Goal: Information Seeking & Learning: Learn about a topic

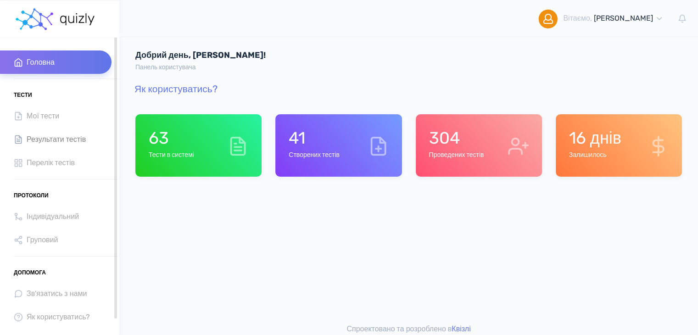
click at [48, 141] on span "Результати тестів" at bounding box center [56, 139] width 59 height 12
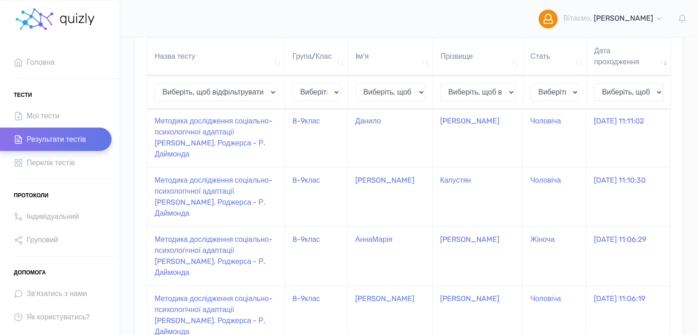
scroll to position [367, 0]
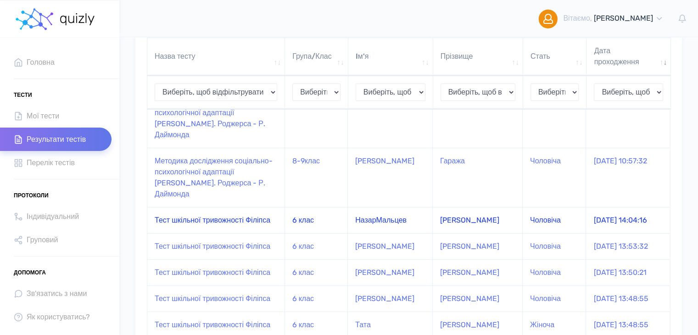
scroll to position [176, 0]
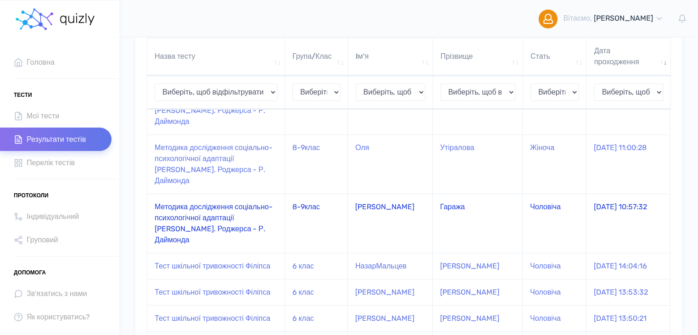
click at [256, 194] on td "Методика дослідження соціально-психологічної адаптації [PERSON_NAME]. Роджерса …" at bounding box center [216, 223] width 138 height 59
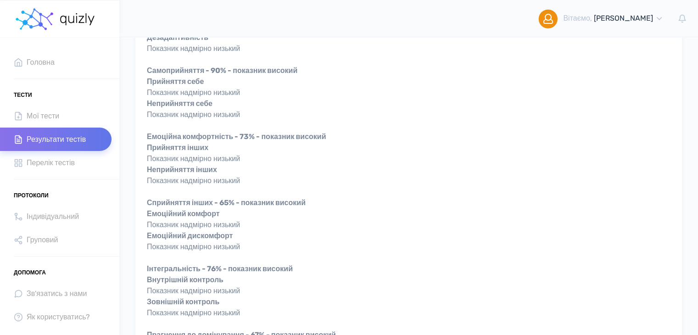
scroll to position [92, 0]
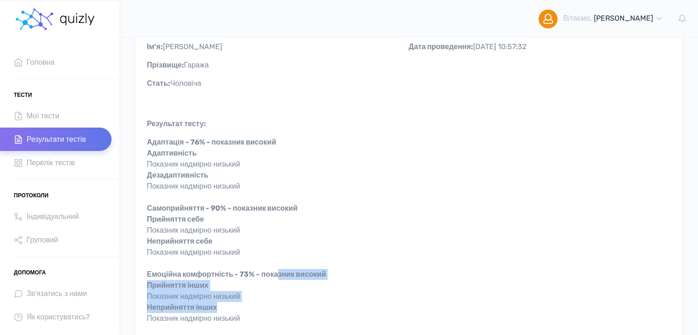
drag, startPoint x: 283, startPoint y: 278, endPoint x: 298, endPoint y: 305, distance: 31.3
click at [296, 306] on div "Адаптація - 76% - показник високий Адаптивність Показник надмірно низький Дезад…" at bounding box center [409, 335] width 524 height 397
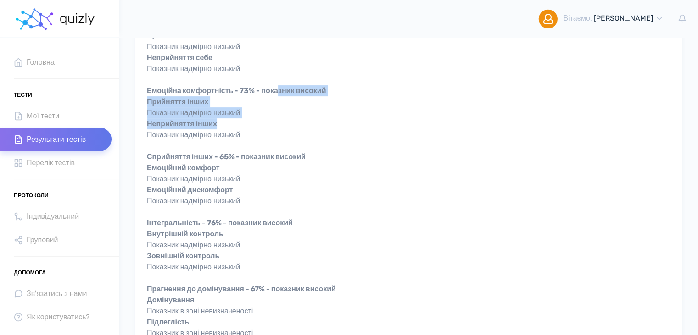
scroll to position [321, 0]
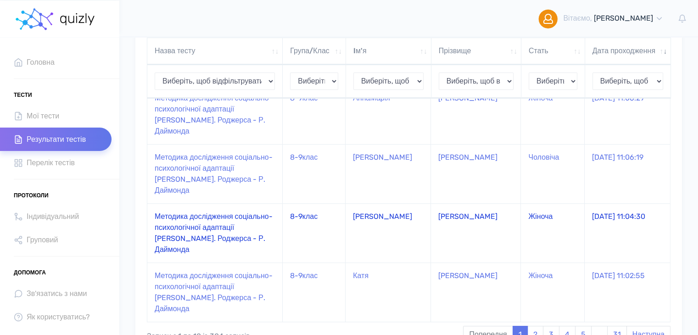
scroll to position [498, 0]
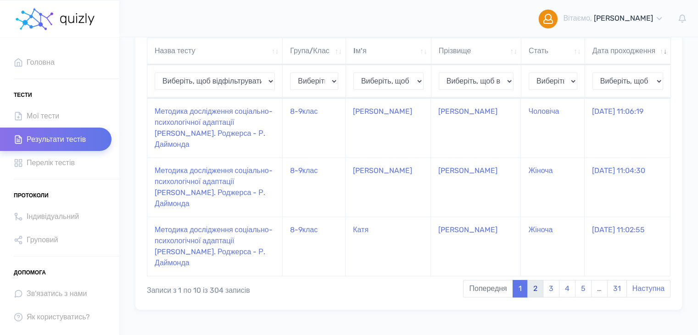
click at [538, 298] on link "2" at bounding box center [536, 288] width 16 height 17
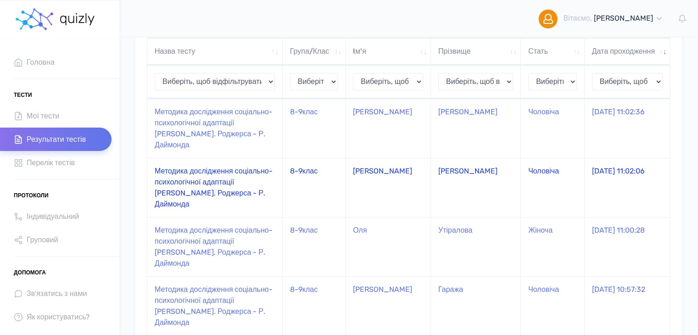
scroll to position [37, 0]
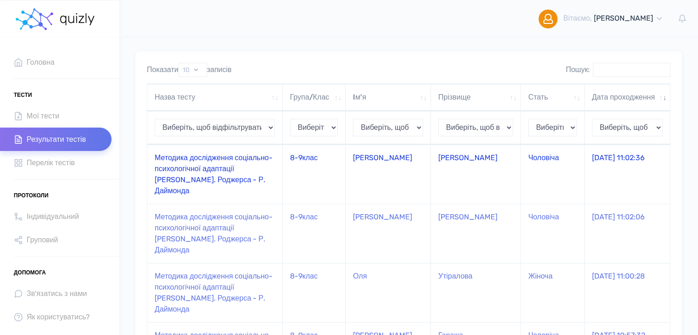
click at [344, 168] on td "8-9клас" at bounding box center [314, 174] width 63 height 59
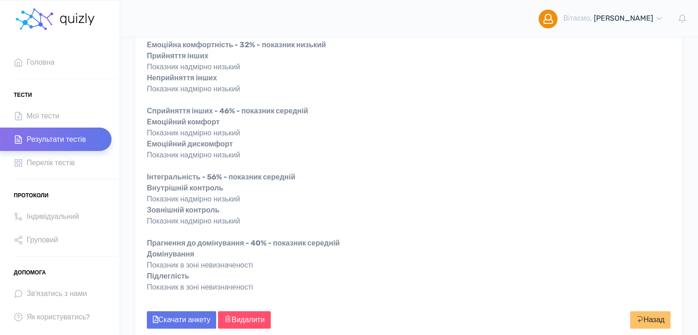
scroll to position [367, 0]
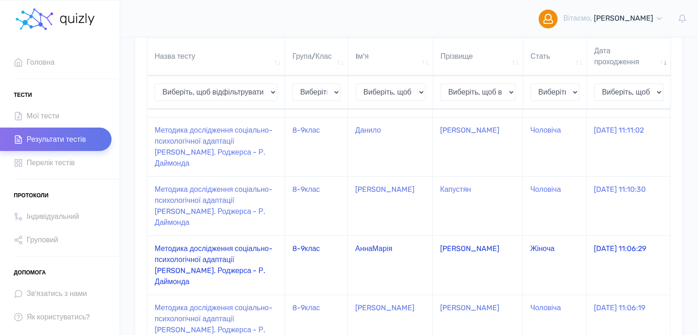
scroll to position [358, 0]
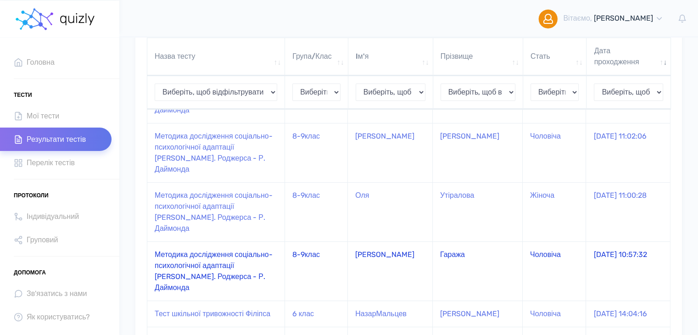
scroll to position [83, 0]
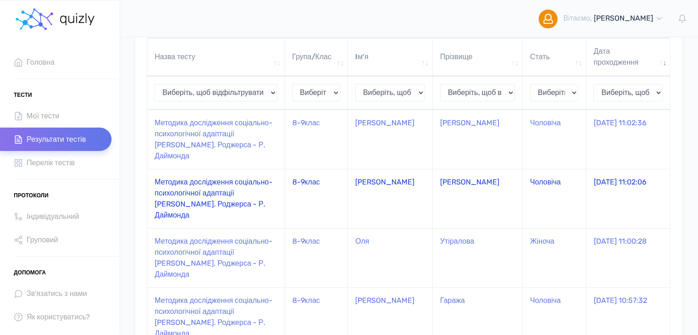
click at [362, 174] on td "Богдан" at bounding box center [390, 198] width 85 height 59
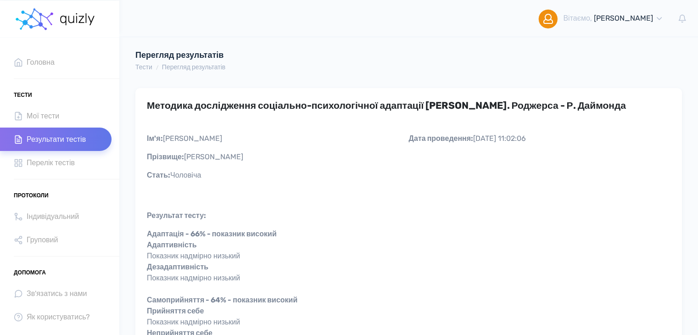
scroll to position [46, 0]
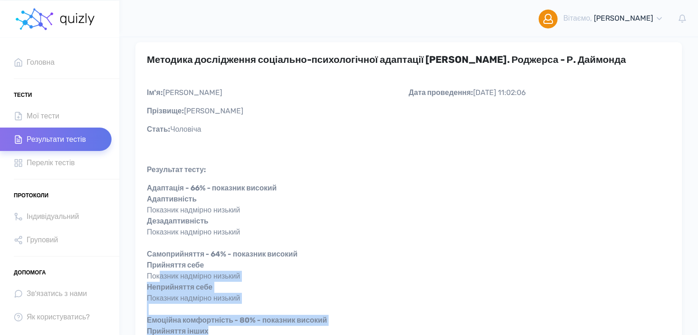
drag, startPoint x: 160, startPoint y: 280, endPoint x: 233, endPoint y: 326, distance: 86.9
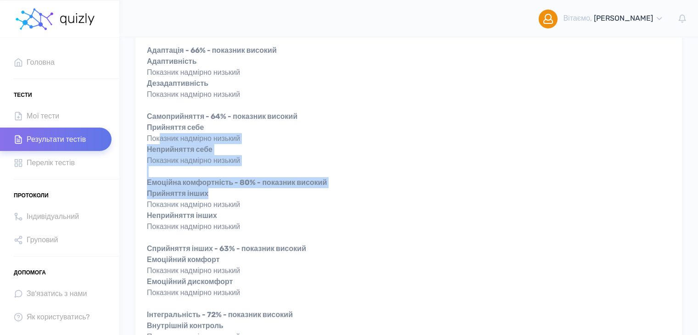
scroll to position [230, 0]
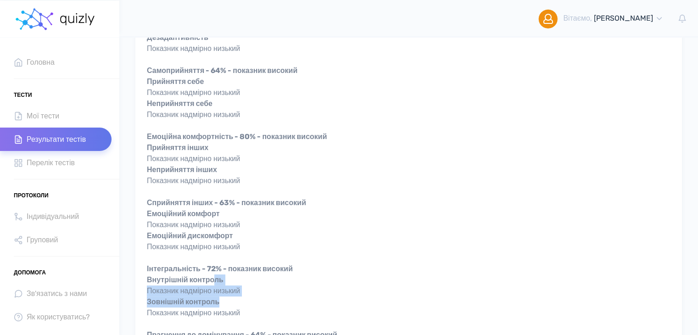
drag, startPoint x: 218, startPoint y: 280, endPoint x: 233, endPoint y: 305, distance: 29.7
click at [233, 305] on div "Адаптація - 66% - показник високий Адаптивність Показник надмірно низький Дезад…" at bounding box center [409, 197] width 524 height 397
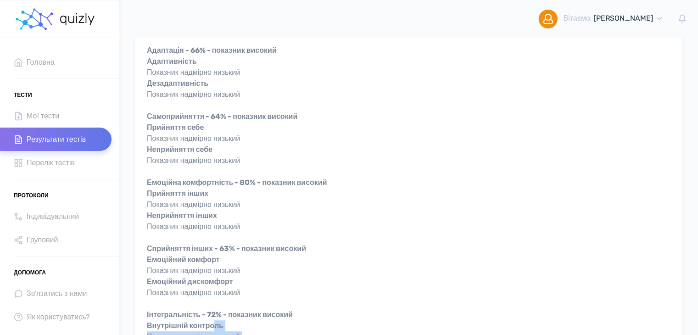
scroll to position [0, 0]
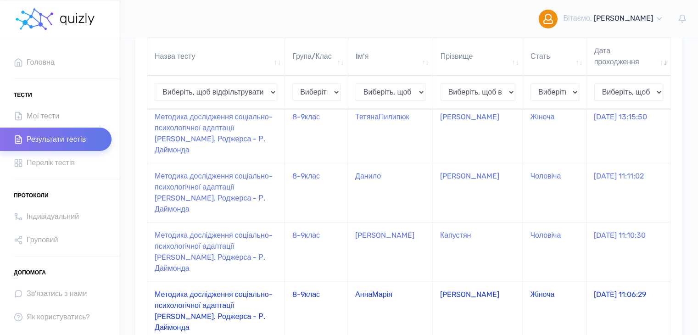
scroll to position [404, 0]
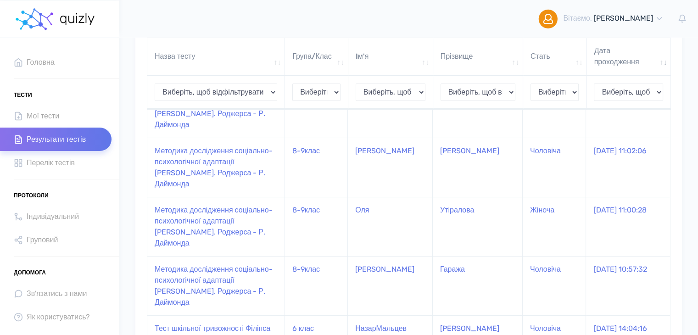
scroll to position [103, 0]
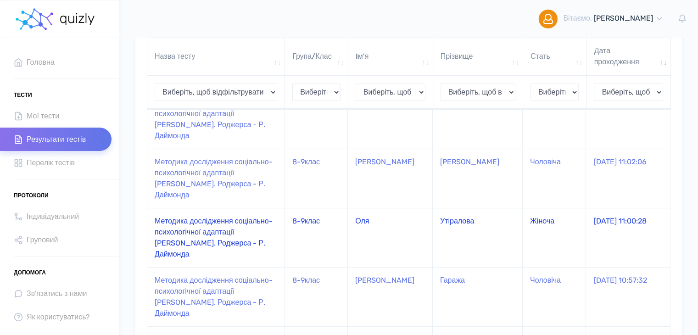
click at [312, 208] on td "8-9клас" at bounding box center [316, 237] width 63 height 59
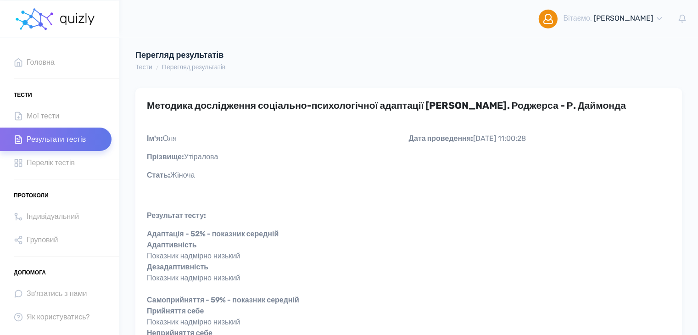
scroll to position [92, 0]
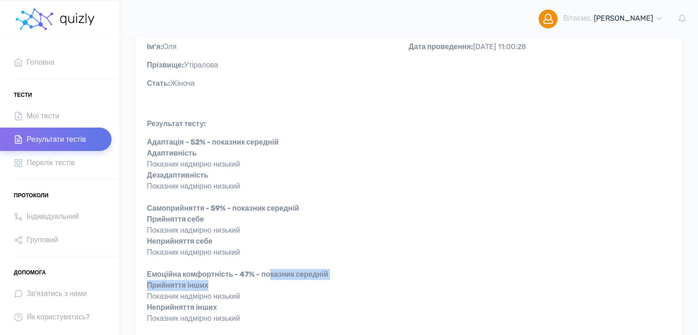
drag, startPoint x: 272, startPoint y: 283, endPoint x: 272, endPoint y: 270, distance: 13.3
click at [272, 270] on div "Адаптація - 52% - показник середній Адаптивність Показник надмірно низький Деза…" at bounding box center [409, 335] width 524 height 397
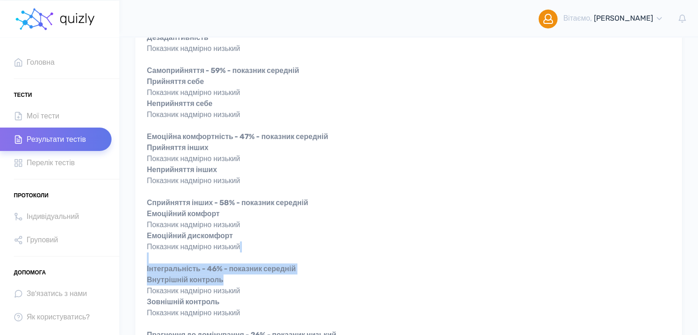
drag, startPoint x: 273, startPoint y: 254, endPoint x: 274, endPoint y: 278, distance: 23.4
click at [274, 278] on div "Адаптація - 52% - показник середній Адаптивність Показник надмірно низький Деза…" at bounding box center [409, 197] width 524 height 397
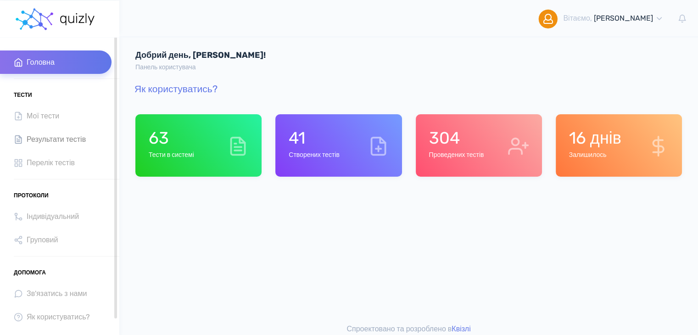
click at [46, 147] on link "Результати тестів" at bounding box center [56, 139] width 112 height 23
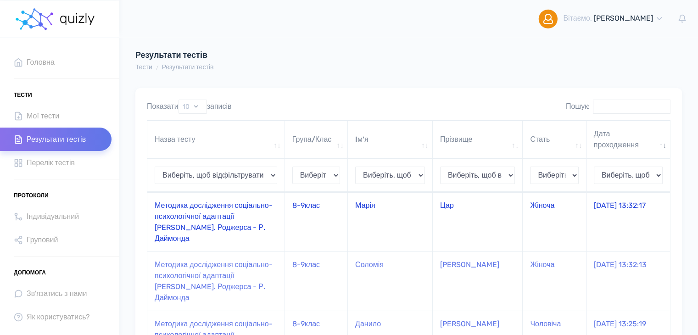
click at [321, 208] on td "8-9клас" at bounding box center [316, 221] width 63 height 59
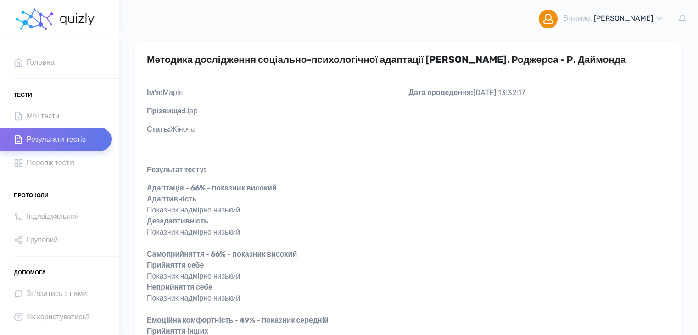
scroll to position [92, 0]
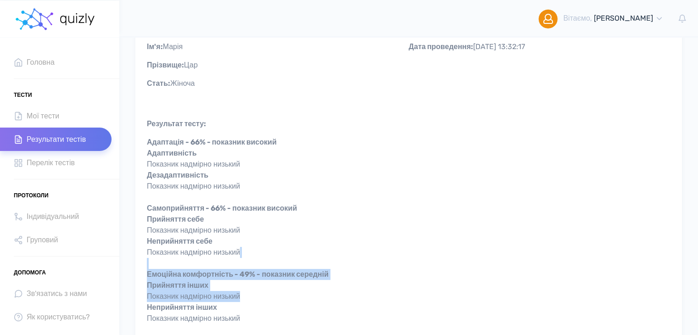
drag, startPoint x: 288, startPoint y: 269, endPoint x: 302, endPoint y: 300, distance: 34.4
click at [302, 300] on div "Адаптація - 66% - показник високий Адаптивність Показник надмірно низький Дезад…" at bounding box center [409, 335] width 524 height 397
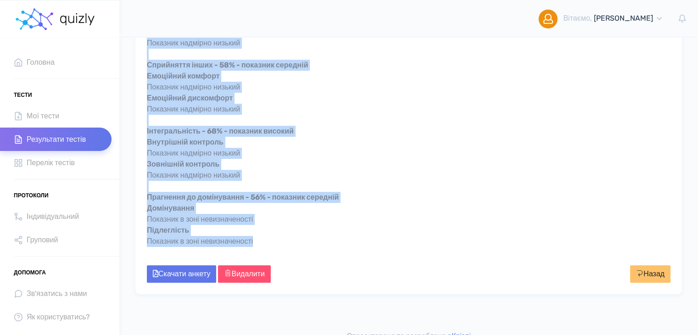
scroll to position [381, 0]
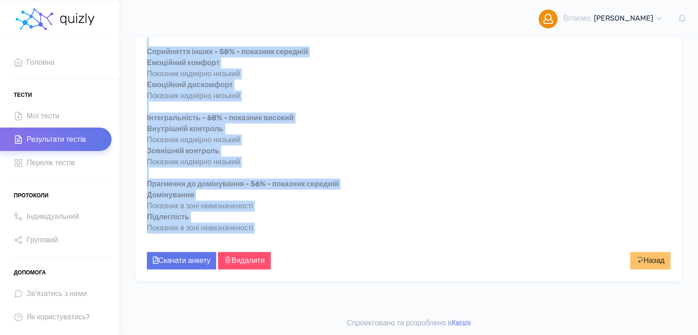
drag, startPoint x: 149, startPoint y: 93, endPoint x: 269, endPoint y: 241, distance: 190.0
click at [269, 241] on div "Адаптація - 66% - показник високий Адаптивність Показник надмірно низький Дезад…" at bounding box center [409, 46] width 524 height 397
copy div "Адаптація - 66% - показник високий Адаптивність Показник надмірно низький Дезад…"
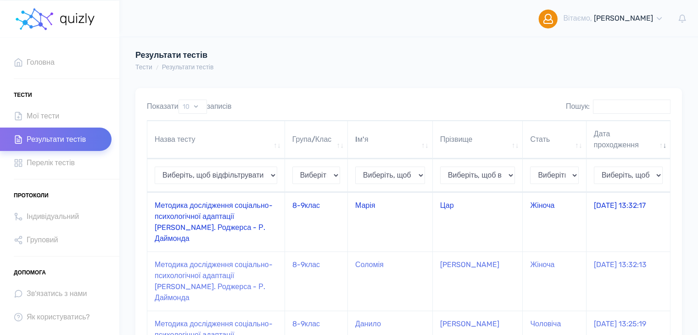
scroll to position [46, 0]
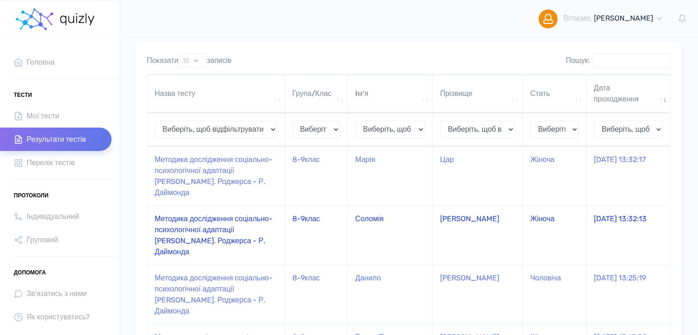
click at [259, 214] on td "Методика дослідження соціально-психологічної адаптації [PERSON_NAME]. Роджерса …" at bounding box center [216, 235] width 138 height 59
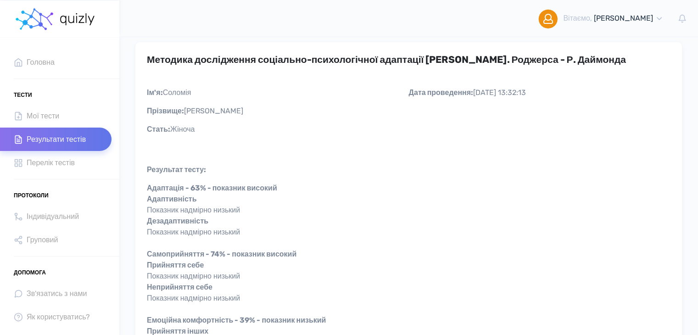
scroll to position [92, 0]
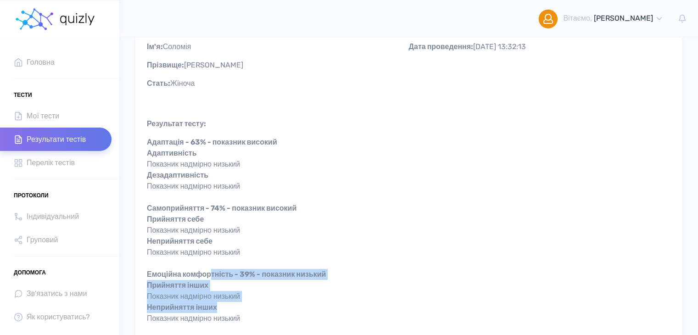
drag, startPoint x: 214, startPoint y: 271, endPoint x: 225, endPoint y: 305, distance: 35.6
click at [225, 305] on div "Адаптація - 63% - показник високий Адаптивність Показник надмірно низький Дезад…" at bounding box center [409, 335] width 524 height 397
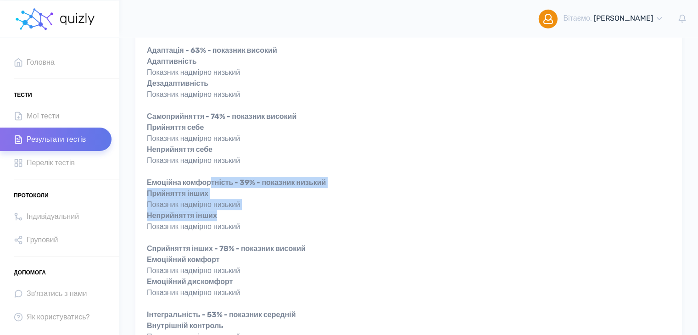
scroll to position [230, 0]
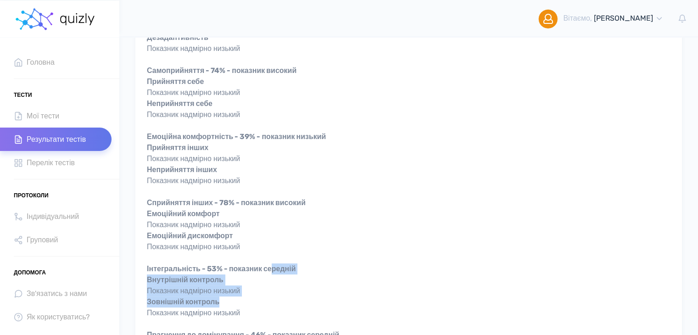
drag, startPoint x: 278, startPoint y: 264, endPoint x: 283, endPoint y: 299, distance: 35.2
click at [282, 298] on div "Адаптація - 63% - показник високий Адаптивність Показник надмірно низький Дезад…" at bounding box center [409, 197] width 524 height 397
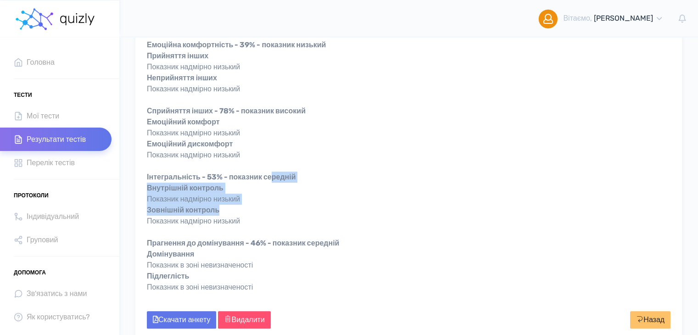
scroll to position [275, 0]
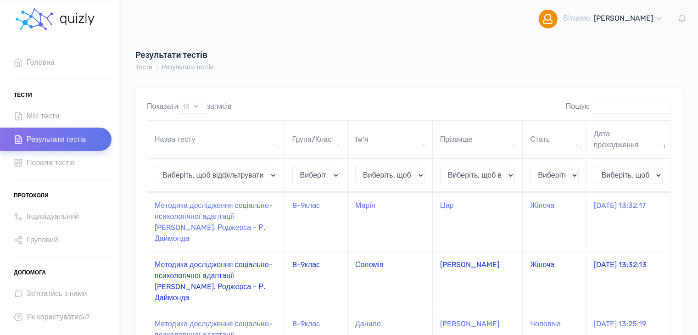
scroll to position [46, 0]
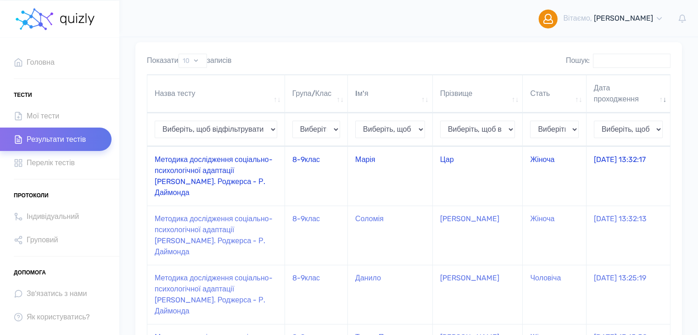
click at [321, 163] on td "8-9клас" at bounding box center [316, 175] width 63 height 59
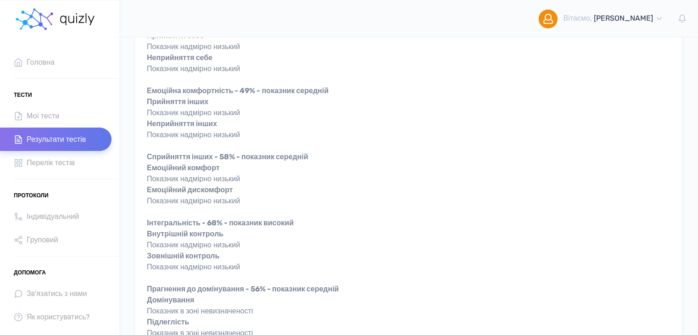
scroll to position [381, 0]
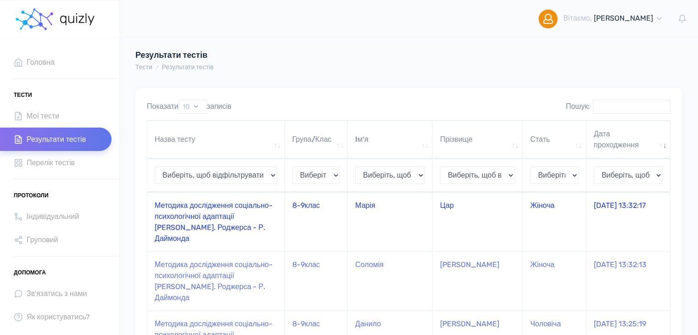
scroll to position [46, 0]
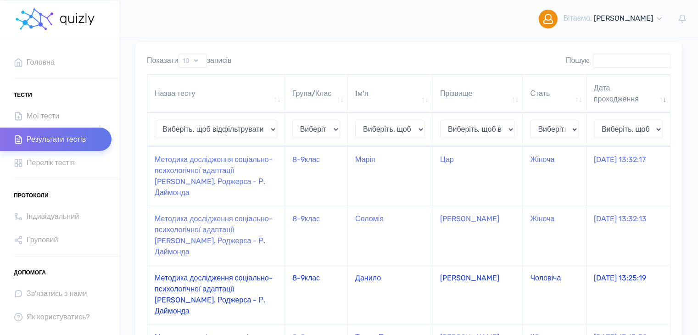
click at [431, 265] on td "Данило" at bounding box center [390, 294] width 85 height 59
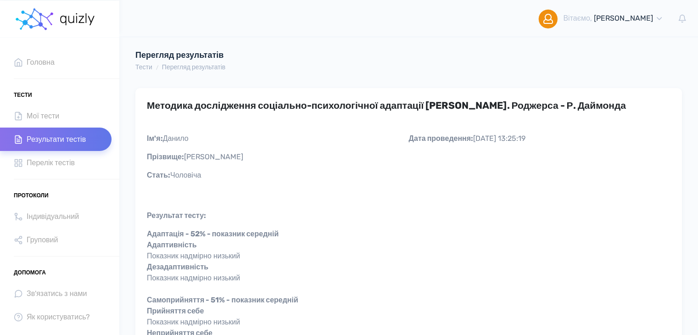
scroll to position [46, 0]
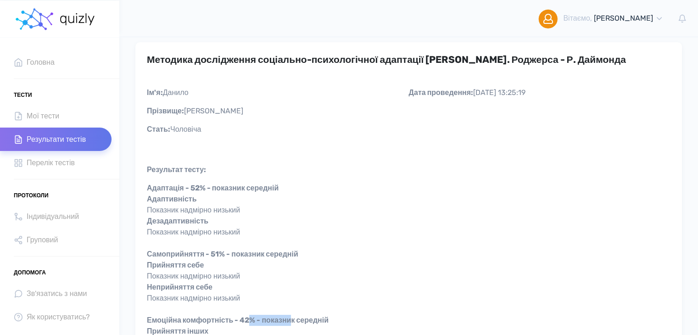
drag, startPoint x: 296, startPoint y: 315, endPoint x: 253, endPoint y: 320, distance: 43.9
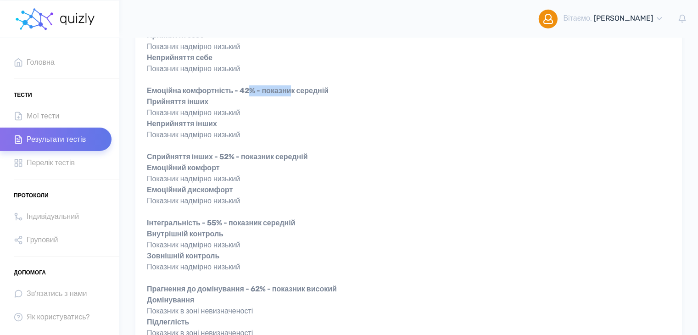
scroll to position [321, 0]
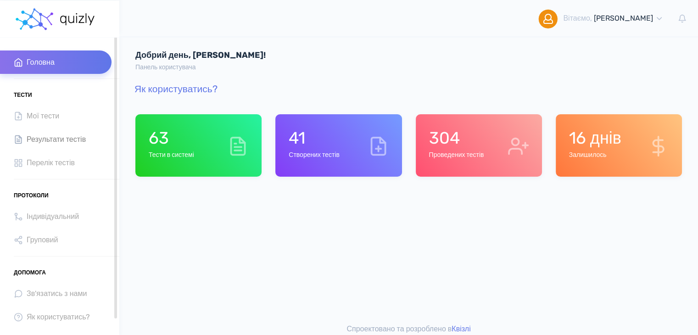
click at [62, 137] on span "Результати тестів" at bounding box center [56, 139] width 59 height 12
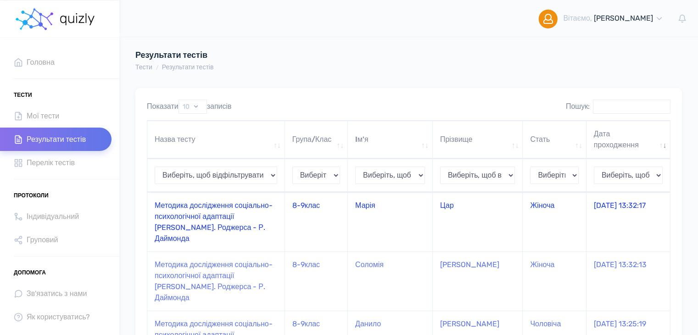
click at [349, 204] on td "Марія" at bounding box center [390, 221] width 85 height 59
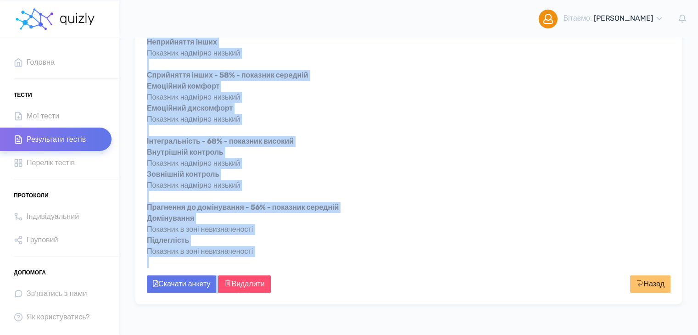
scroll to position [381, 0]
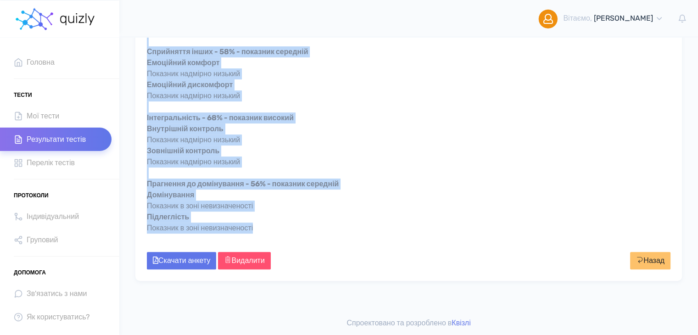
drag, startPoint x: 147, startPoint y: 236, endPoint x: 267, endPoint y: 225, distance: 120.8
click at [267, 225] on div "Адаптація - 66% - показник високий Адаптивність Показник надмірно низький Дезад…" at bounding box center [409, 46] width 524 height 397
copy div "Адаптація - 66% - показник високий Адаптивність Показник надмірно низький Дезад…"
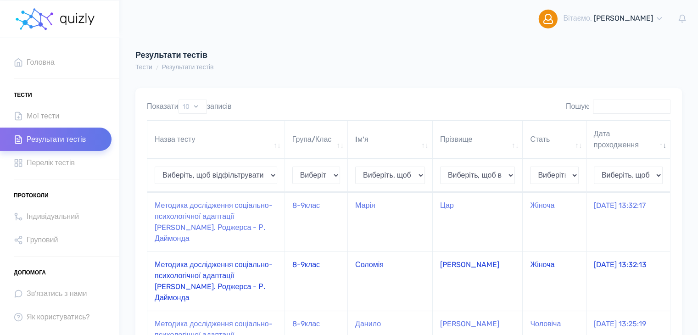
click at [301, 258] on td "8-9клас" at bounding box center [316, 281] width 63 height 59
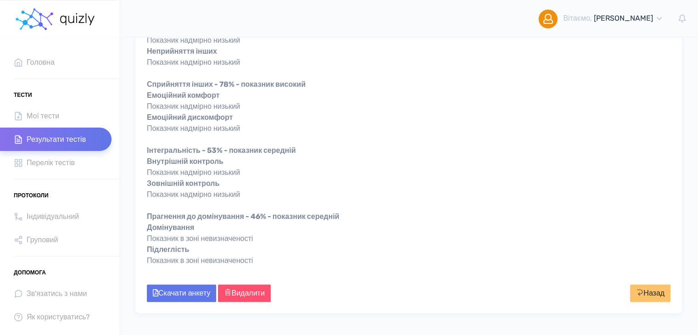
scroll to position [359, 0]
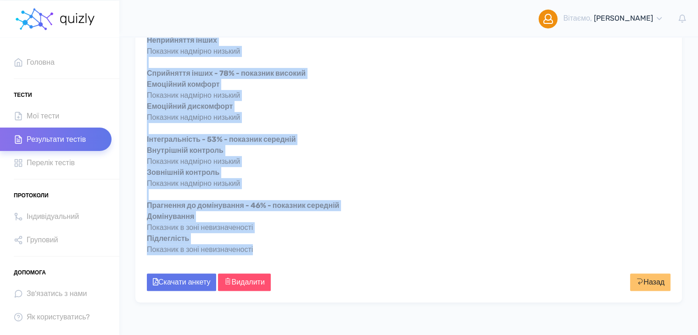
drag, startPoint x: 147, startPoint y: 229, endPoint x: 263, endPoint y: 252, distance: 118.0
click at [263, 252] on div "Адаптація - 63% - показник високий Адаптивність Показник надмірно низький Дезад…" at bounding box center [409, 68] width 524 height 397
copy div "Адаптація - 63% - показник високий Адаптивність Показник надмірно низький Дезад…"
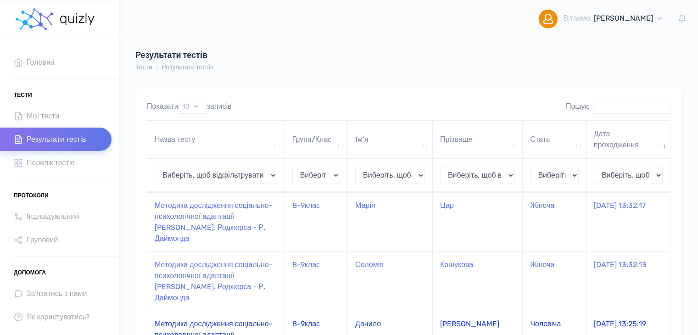
click at [240, 311] on td "Методика дослідження соціально-психологічної адаптації [PERSON_NAME]. Роджерса …" at bounding box center [216, 340] width 138 height 59
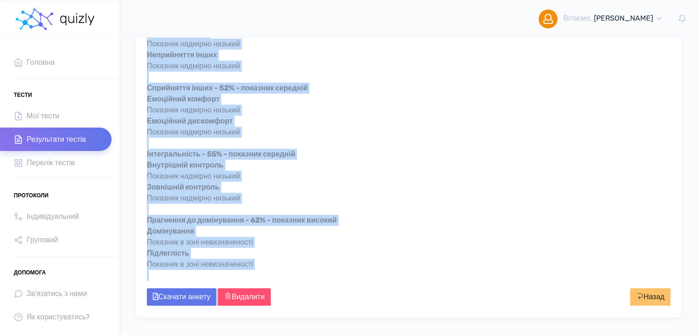
scroll to position [381, 0]
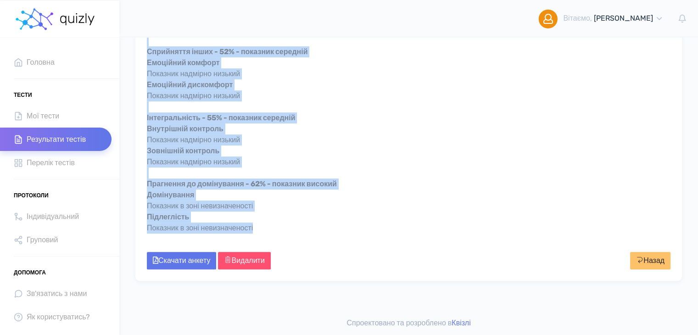
drag, startPoint x: 149, startPoint y: 236, endPoint x: 274, endPoint y: 232, distance: 124.9
click at [274, 232] on div "Адаптація - 52% - показник середній Адаптивність Показник надмірно низький Деза…" at bounding box center [409, 46] width 524 height 397
copy div "Loremipsu - 23% - dolorsit ametcons Adipiscingel Seddoeiu temporin utlabor Etdo…"
